Goal: Task Accomplishment & Management: Manage account settings

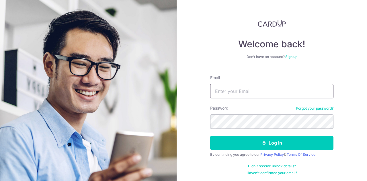
click at [236, 87] on input "Email" at bounding box center [271, 91] width 123 height 14
type input "[EMAIL_ADDRESS][PERSON_NAME][DOMAIN_NAME]"
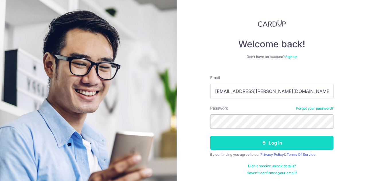
click at [268, 147] on button "Log in" at bounding box center [271, 143] width 123 height 14
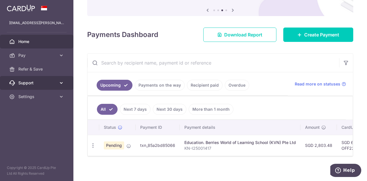
drag, startPoint x: 229, startPoint y: 157, endPoint x: 28, endPoint y: 89, distance: 212.6
click at [22, 115] on main "[EMAIL_ADDRESS][PERSON_NAME][DOMAIN_NAME] Home Pay Payments Recipients Cards Re…" at bounding box center [183, 90] width 367 height 181
